Goal: Transaction & Acquisition: Purchase product/service

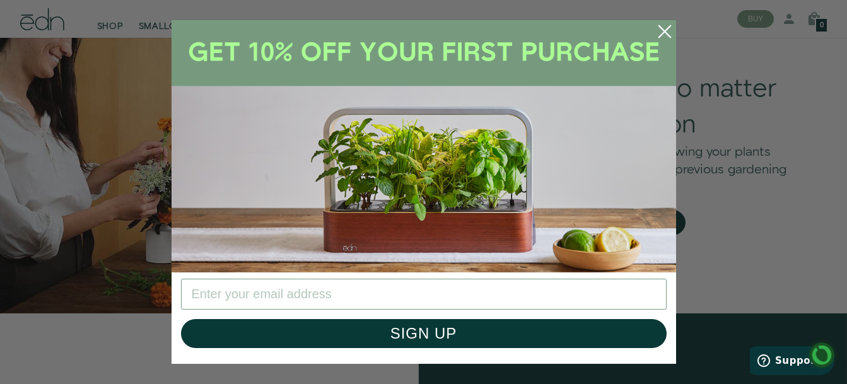
scroll to position [984, 0]
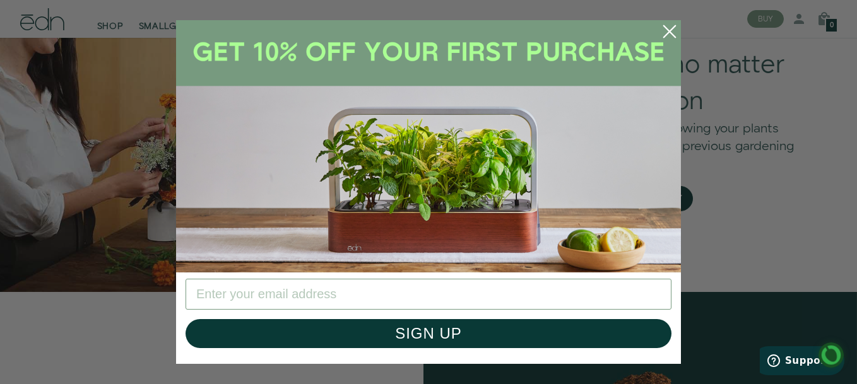
click at [666, 30] on circle "Close dialog" at bounding box center [670, 32] width 28 height 28
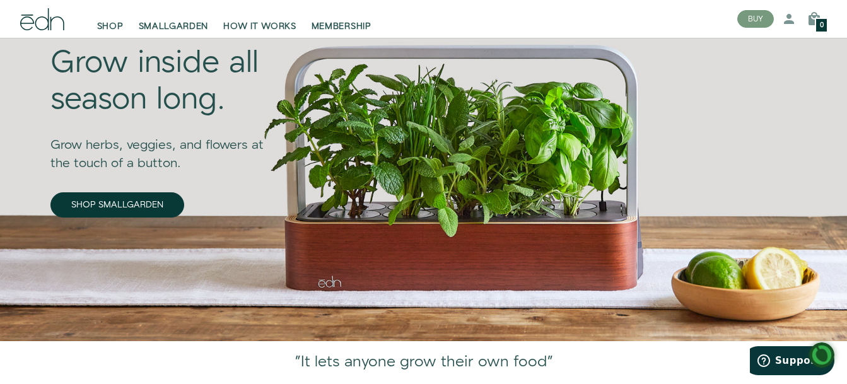
scroll to position [0, 0]
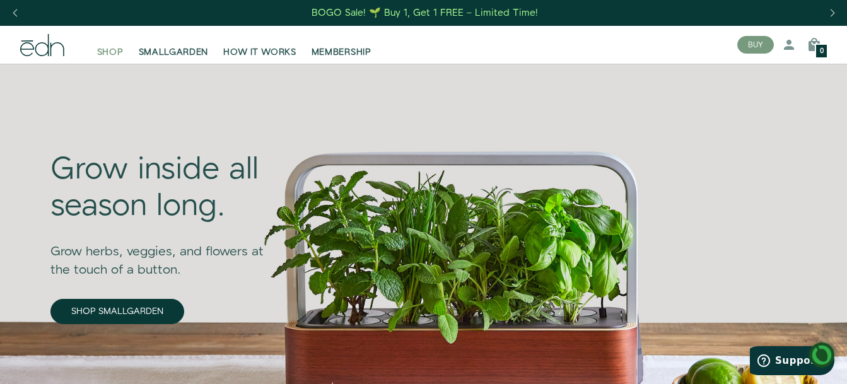
click at [110, 51] on span "SHOP" at bounding box center [110, 52] width 27 height 13
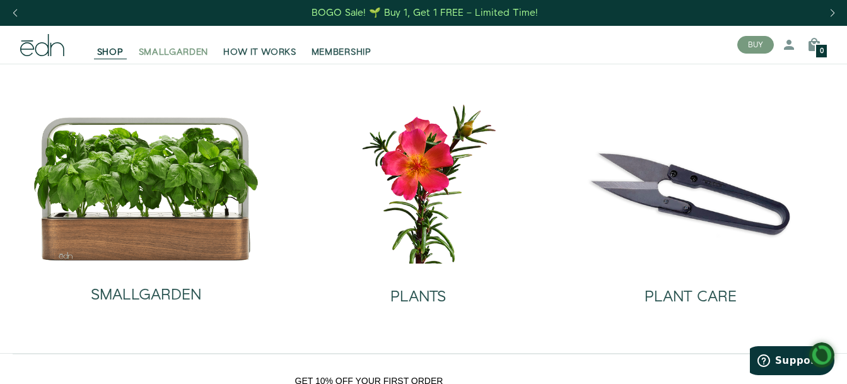
click at [149, 54] on span "SMALLGARDEN" at bounding box center [174, 52] width 70 height 13
